Goal: Navigation & Orientation: Find specific page/section

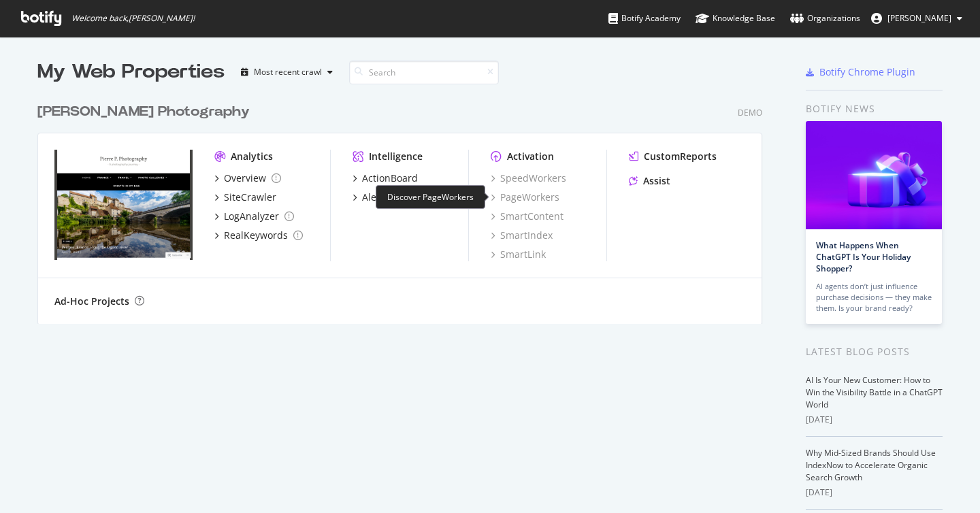
scroll to position [513, 980]
click at [534, 193] on div "PageWorkers" at bounding box center [525, 198] width 69 height 14
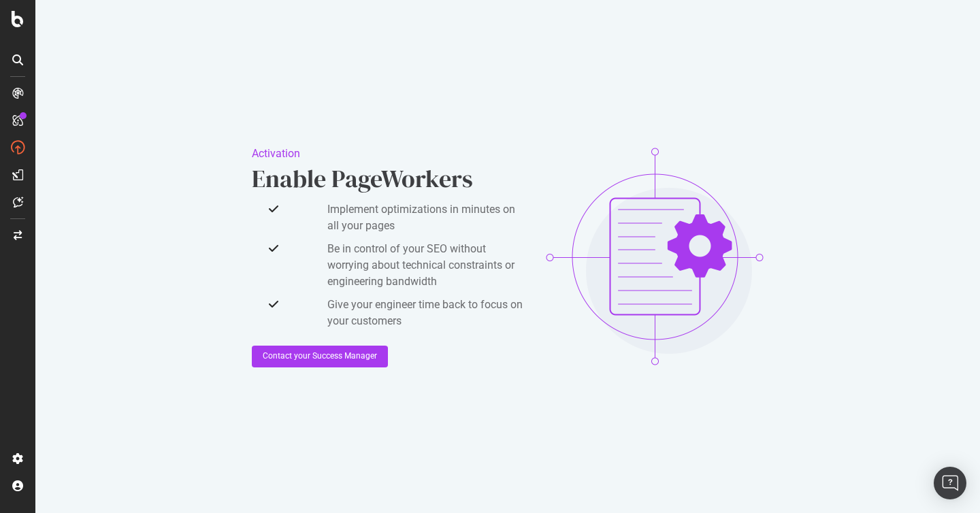
click at [312, 58] on div "Activation Enable PageWorkers Implement optimizations in minutes on all your pa…" at bounding box center [507, 256] width 945 height 513
click at [421, 81] on div "Activation Enable PageWorkers Implement optimizations in minutes on all your pa…" at bounding box center [507, 256] width 945 height 513
click at [20, 25] on icon at bounding box center [18, 19] width 12 height 16
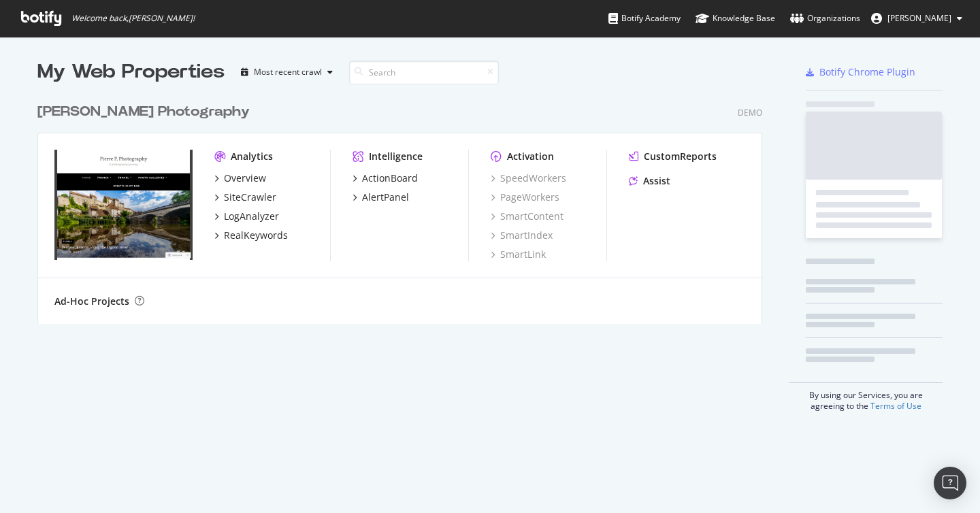
scroll to position [238, 736]
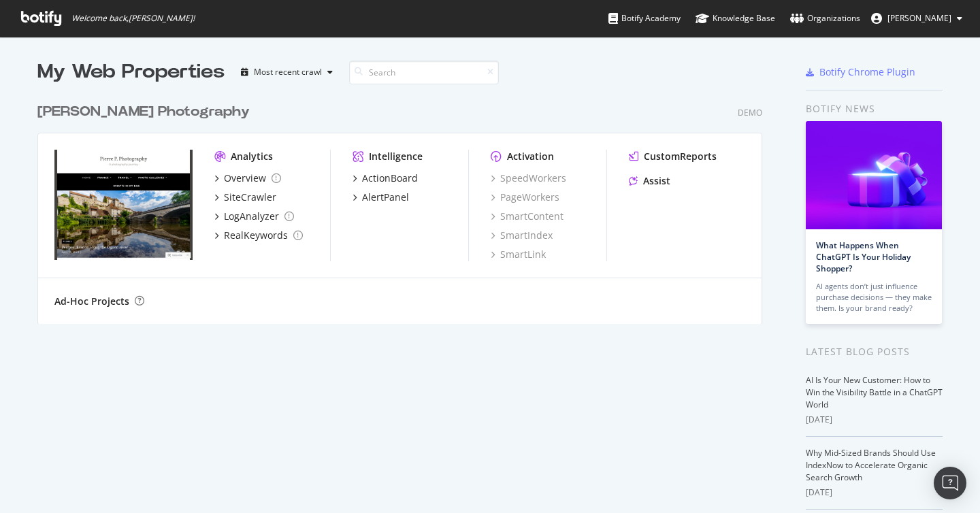
click at [526, 187] on div "SpeedWorkers PageWorkers SmartContent SmartIndex SmartLink" at bounding box center [549, 217] width 116 height 90
click at [528, 193] on div "PageWorkers" at bounding box center [525, 198] width 69 height 14
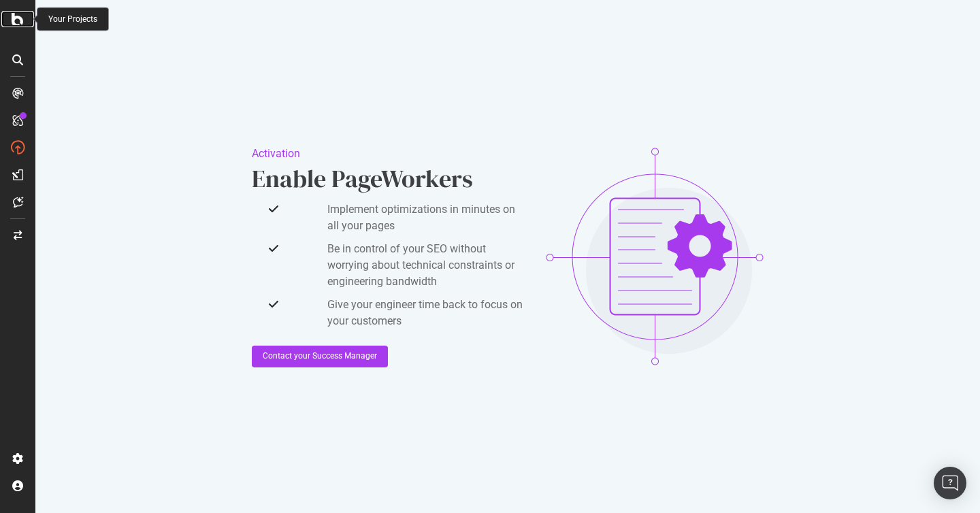
click at [15, 20] on icon at bounding box center [18, 19] width 12 height 16
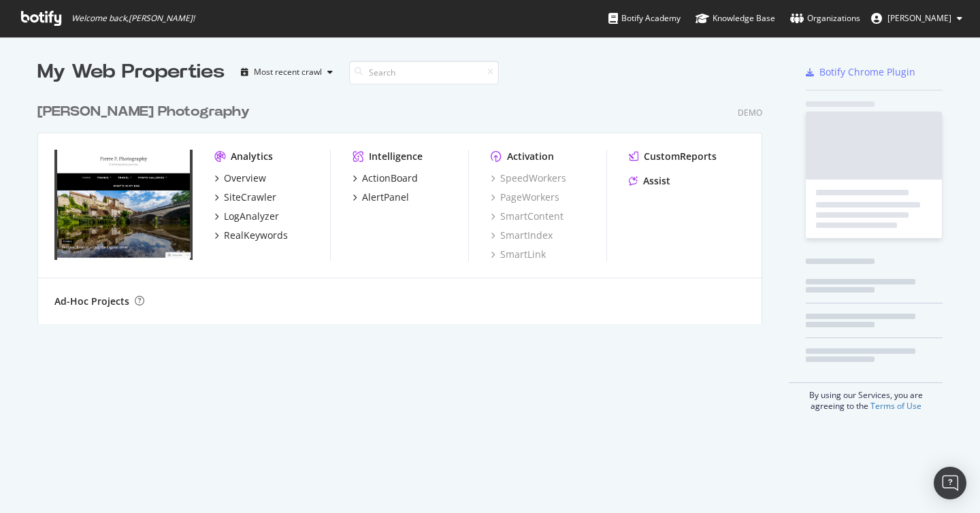
scroll to position [513, 980]
